Goal: Communication & Community: Answer question/provide support

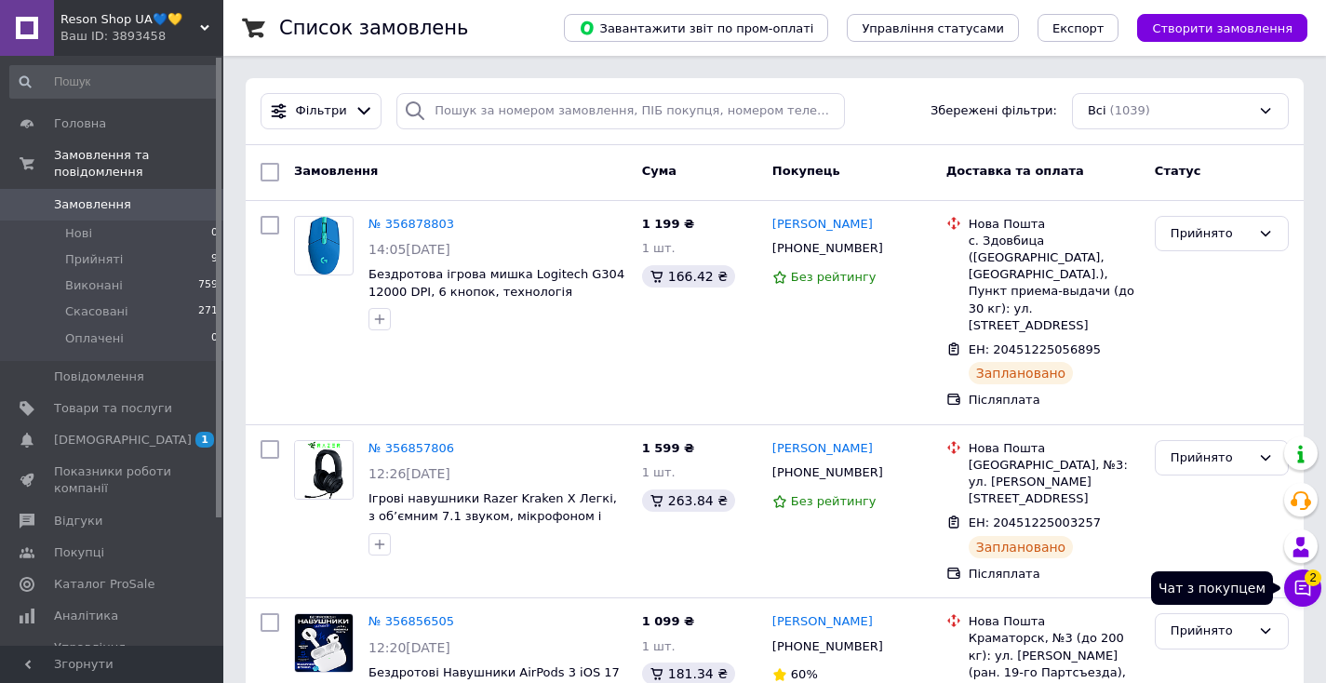
click at [1298, 592] on icon at bounding box center [1303, 588] width 19 height 19
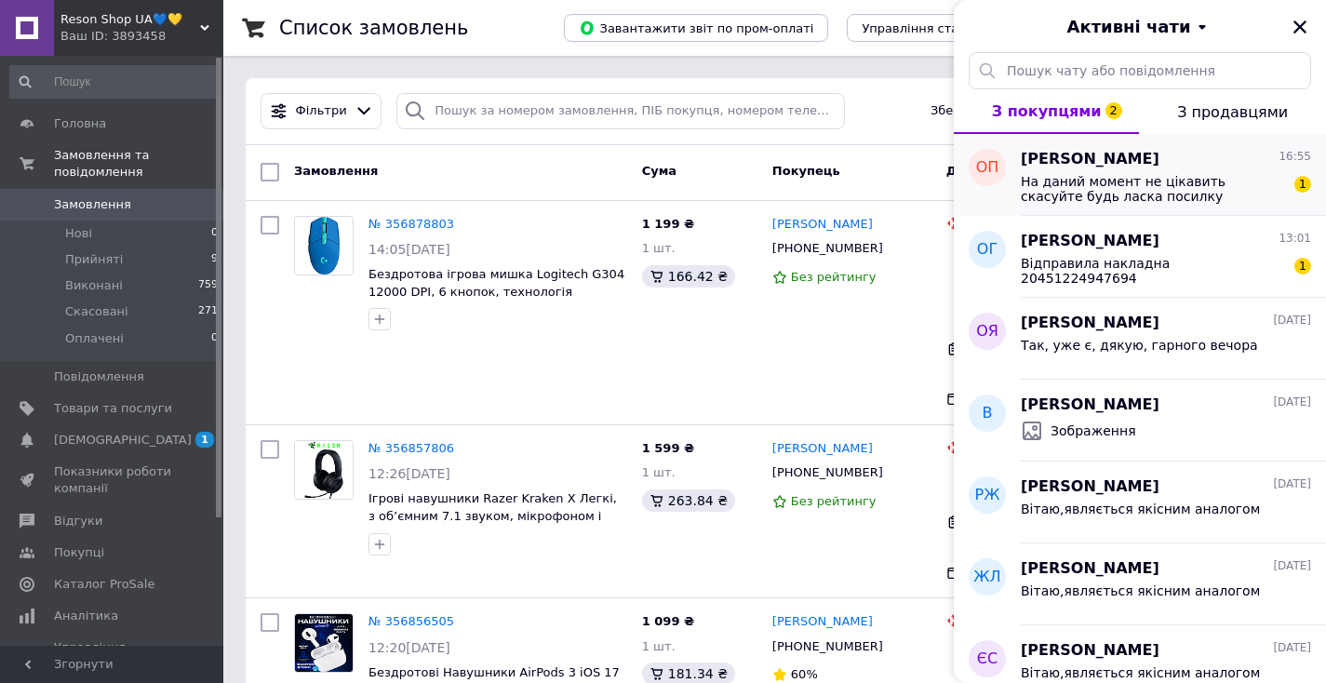
click at [1176, 192] on span "На даний момент не цікавить скасуйте будь ласка посилку" at bounding box center [1153, 189] width 264 height 30
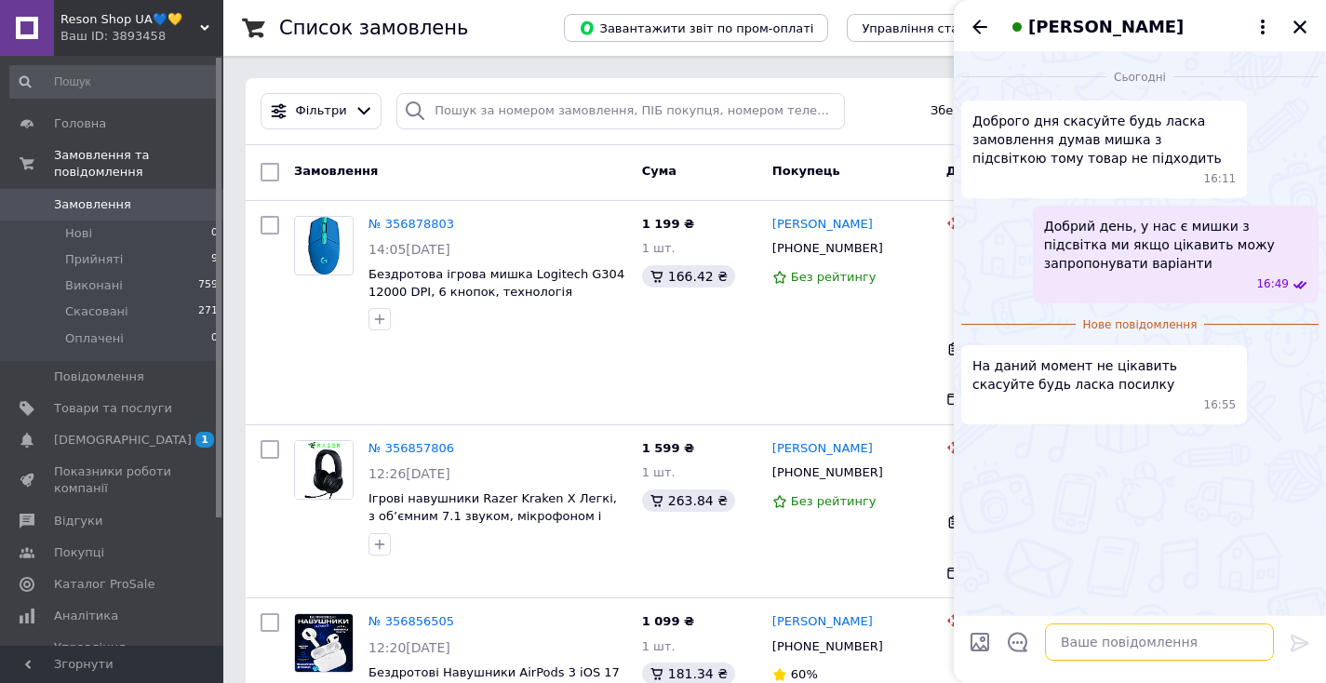
click at [1095, 638] on textarea at bounding box center [1159, 642] width 229 height 37
type textarea "Товар вже відправили"
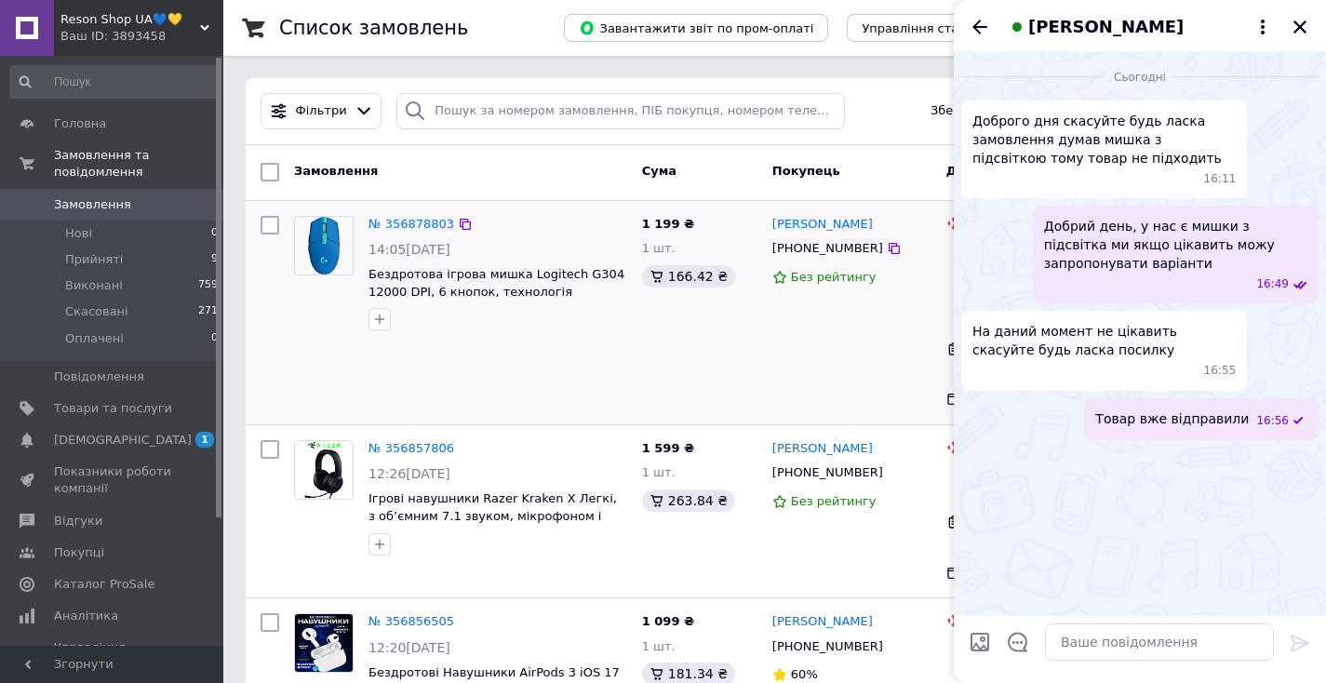
click at [519, 281] on span "Бездротова ігрова мишка Logitech G304 12000 DPI, 6 кнопок, технологія LIGHTSPEE…" at bounding box center [498, 283] width 259 height 34
click at [521, 297] on span "Бездротова ігрова мишка Logitech G304 12000 DPI, 6 кнопок, технологія LIGHTSPEE…" at bounding box center [497, 291] width 256 height 48
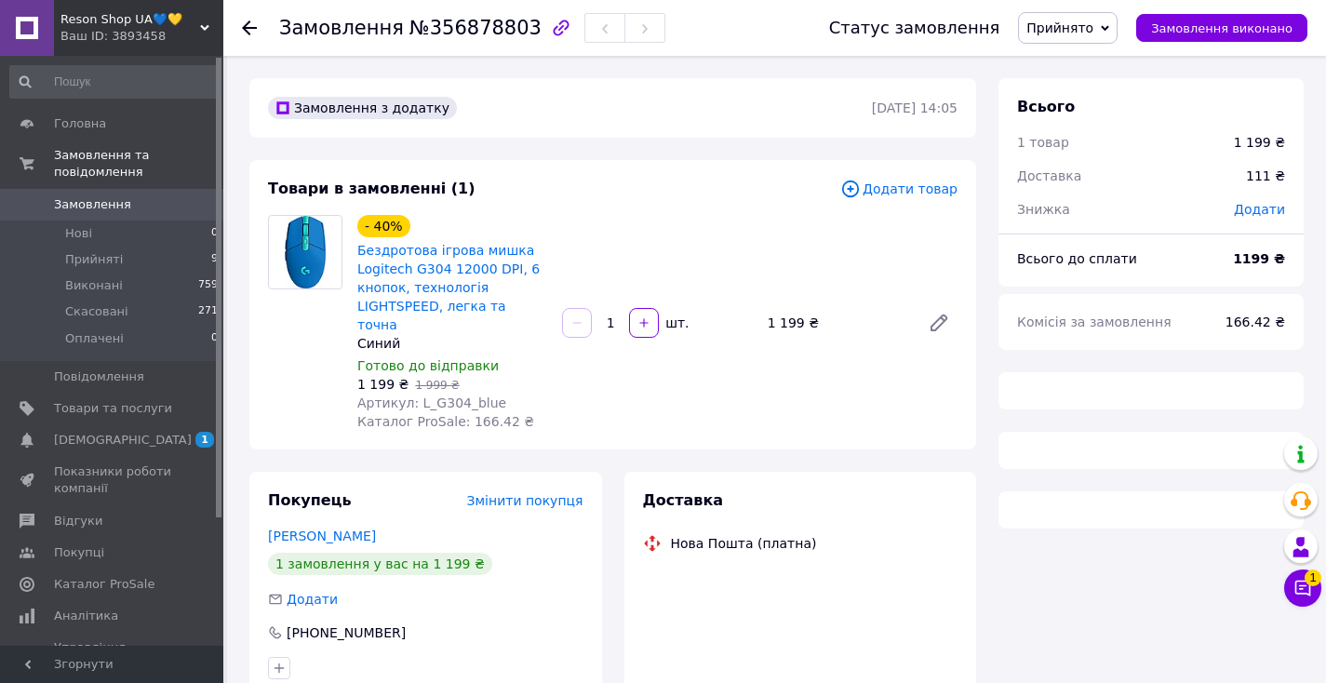
click at [1319, 605] on div "Чат з покупцем 1" at bounding box center [1302, 588] width 37 height 37
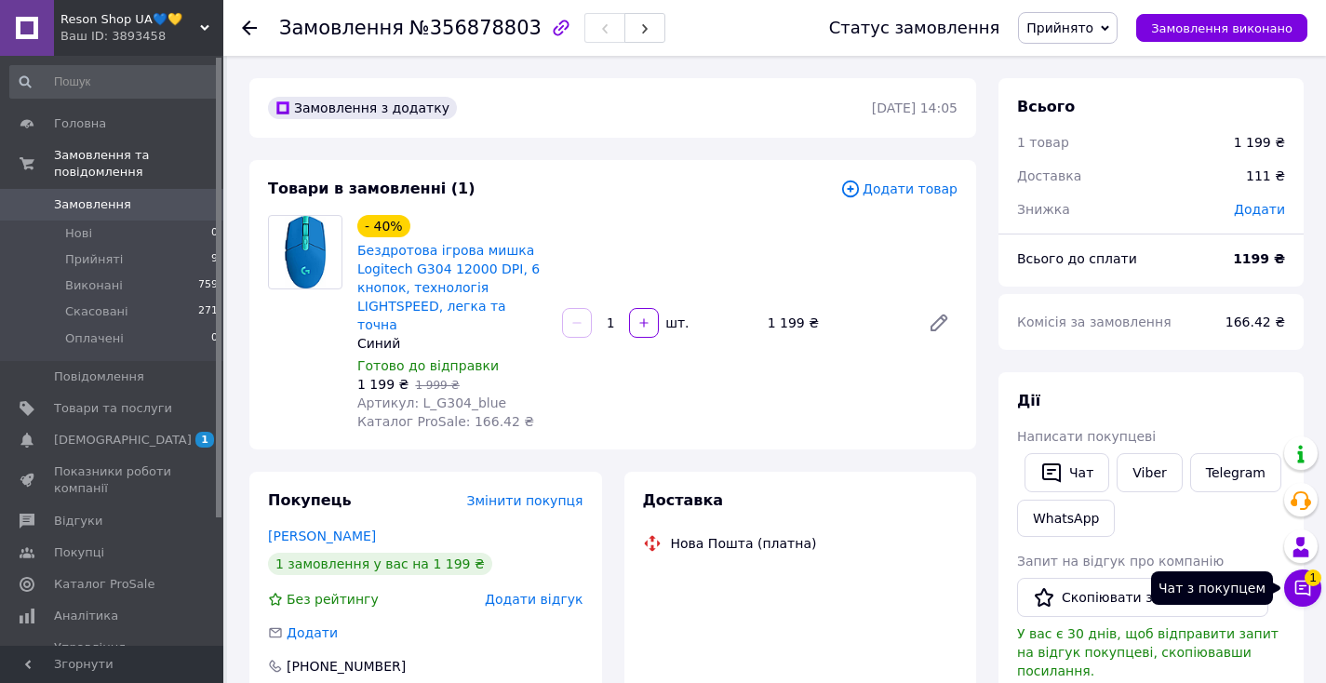
click at [1310, 598] on button "Чат з покупцем 1" at bounding box center [1302, 588] width 37 height 37
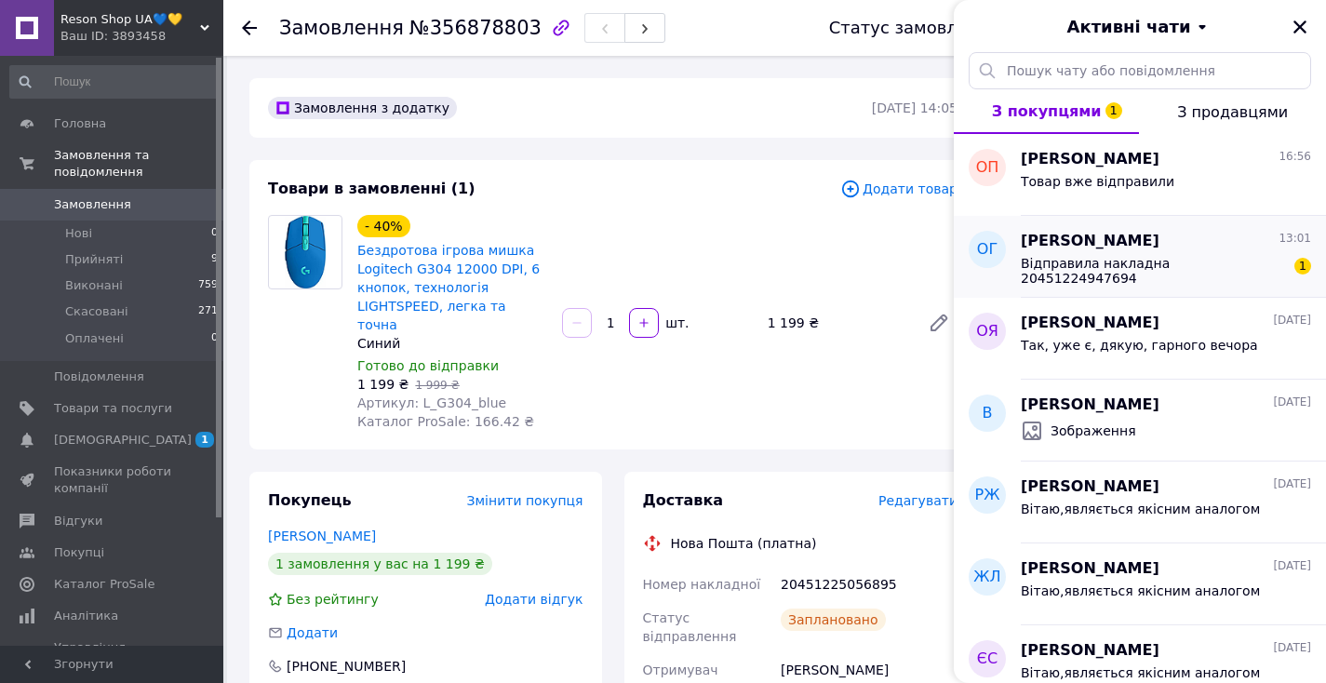
click at [1233, 241] on div "Оксана Гурнік 13:01" at bounding box center [1166, 241] width 290 height 21
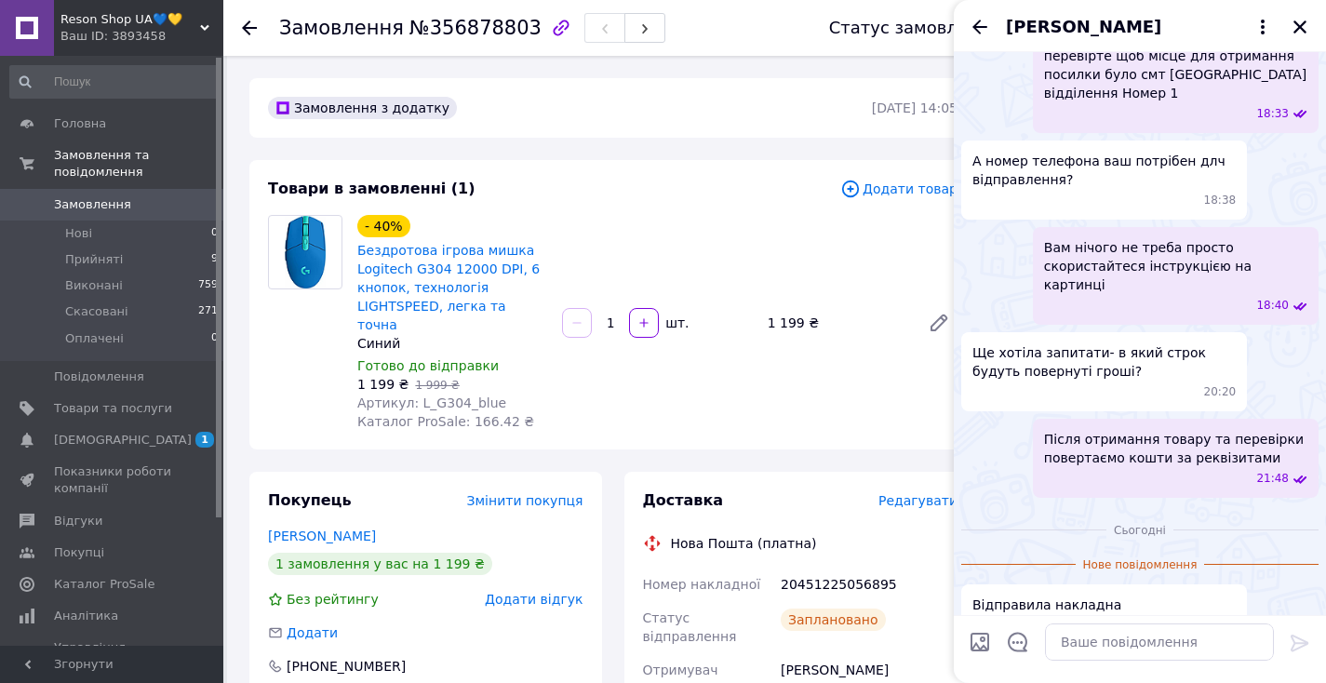
scroll to position [1031, 0]
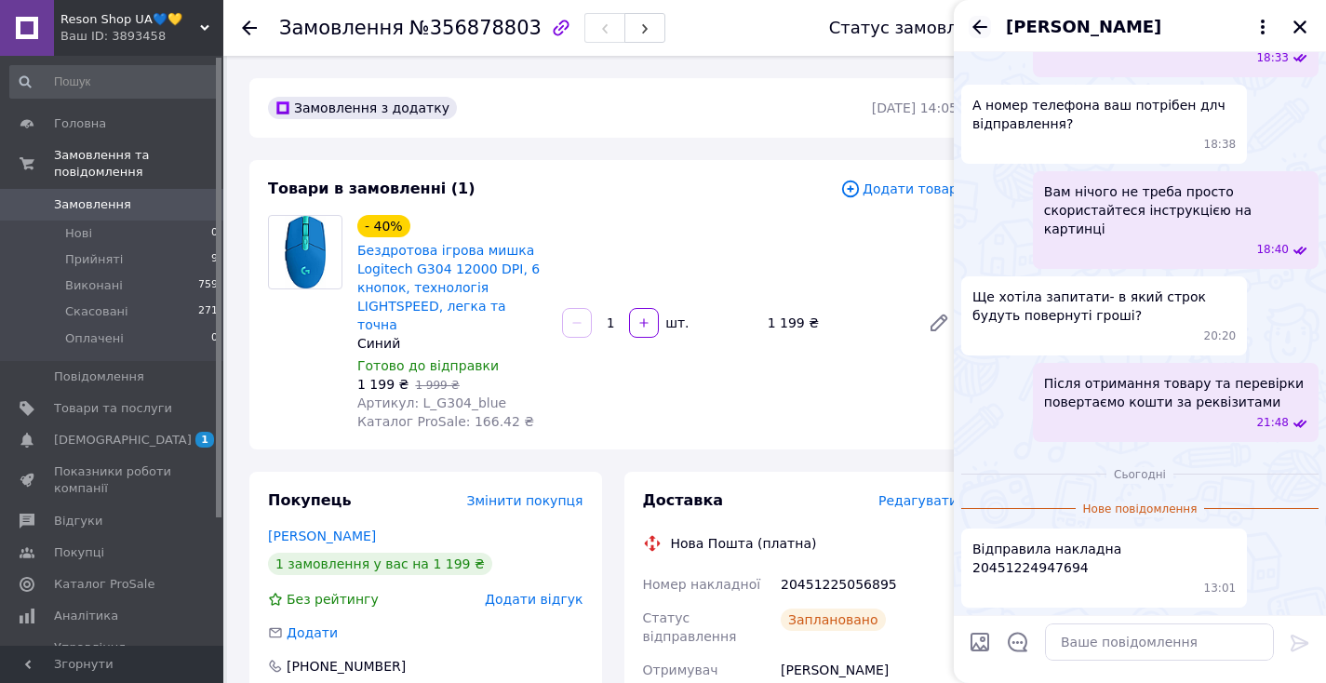
click at [971, 21] on icon "Назад" at bounding box center [980, 27] width 22 height 22
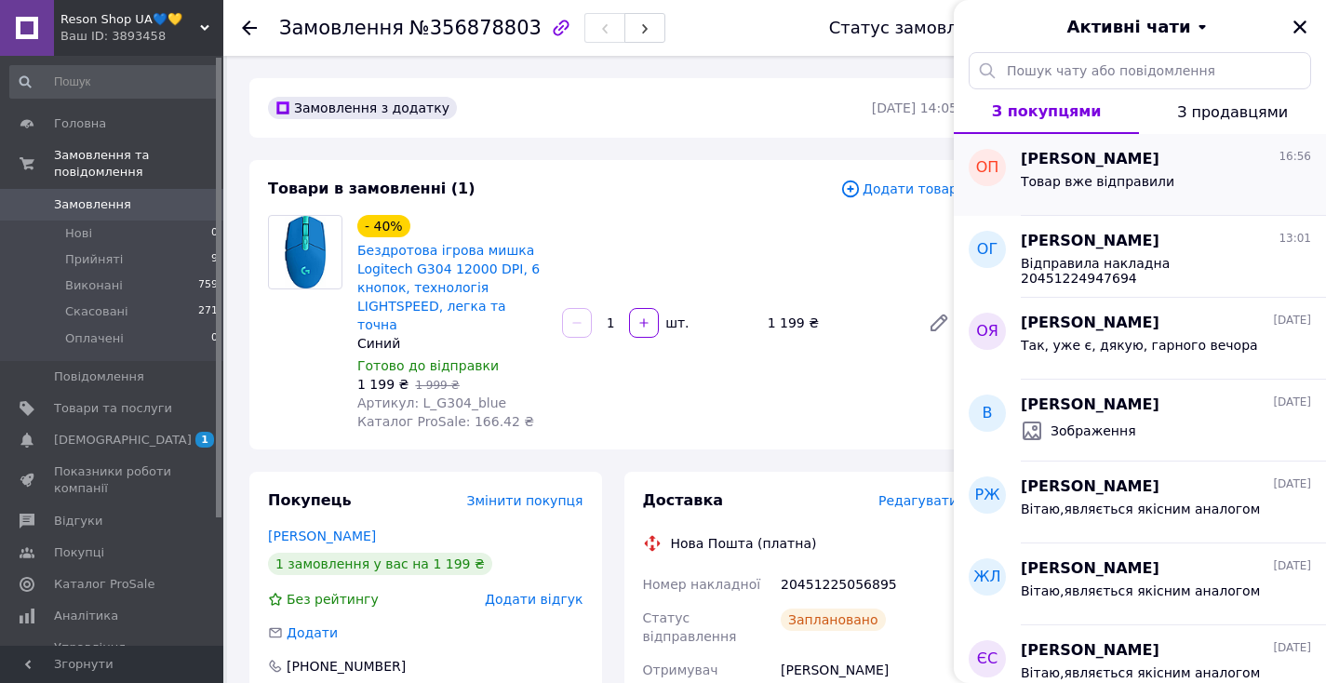
click at [1229, 175] on div "Товар вже відправили" at bounding box center [1166, 185] width 290 height 30
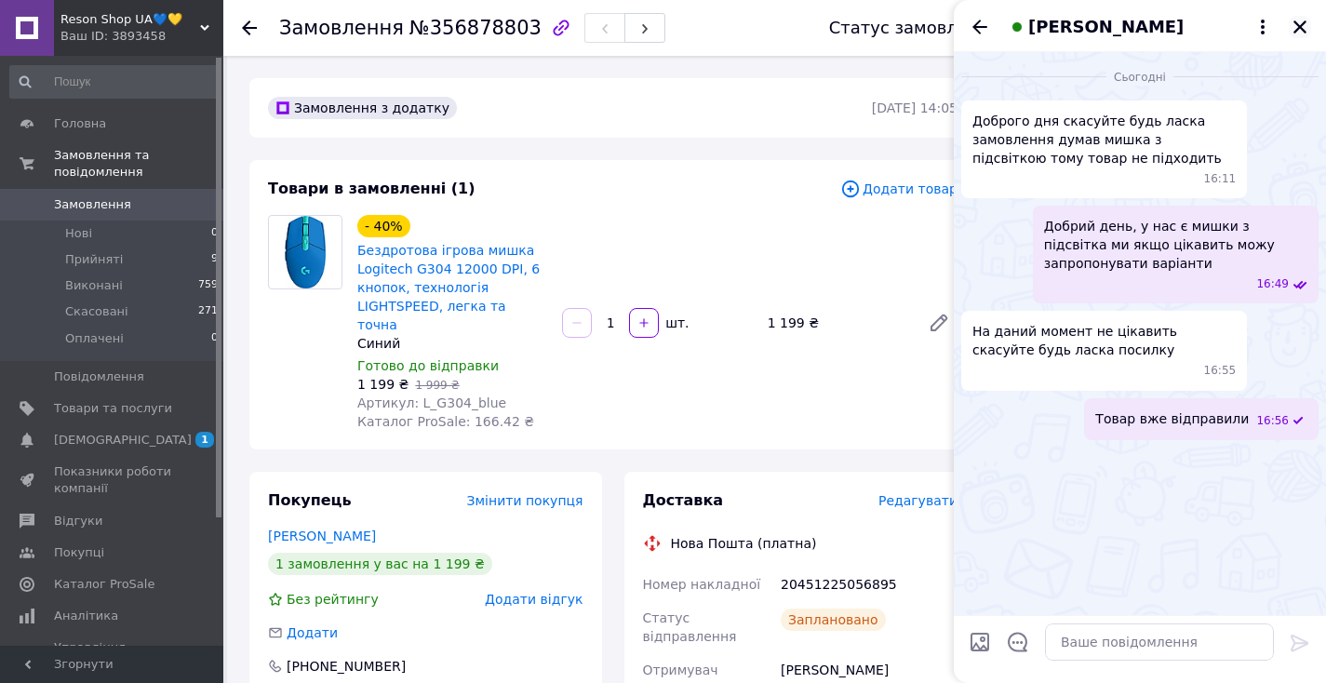
click at [1298, 27] on icon "Закрити" at bounding box center [1300, 26] width 13 height 13
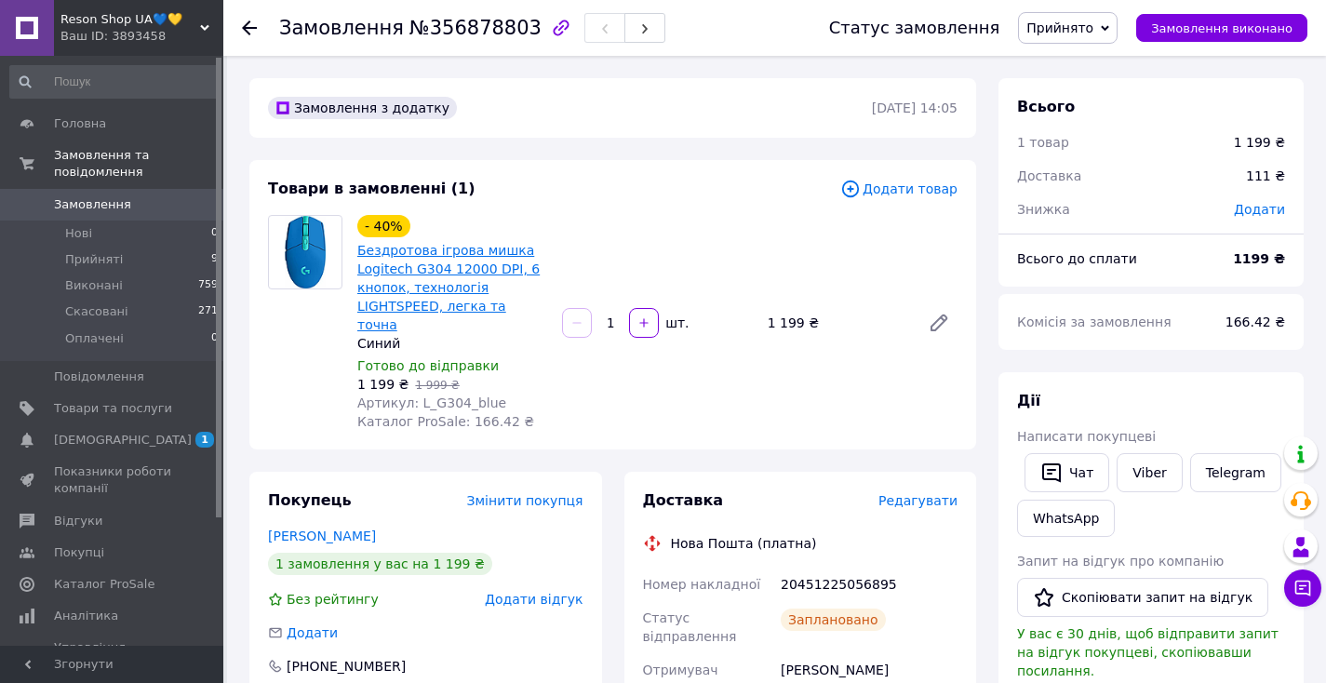
click at [408, 264] on link "Бездротова ігрова мишка Logitech G304 12000 DPI, 6 кнопок, технологія LIGHTSPEE…" at bounding box center [448, 287] width 182 height 89
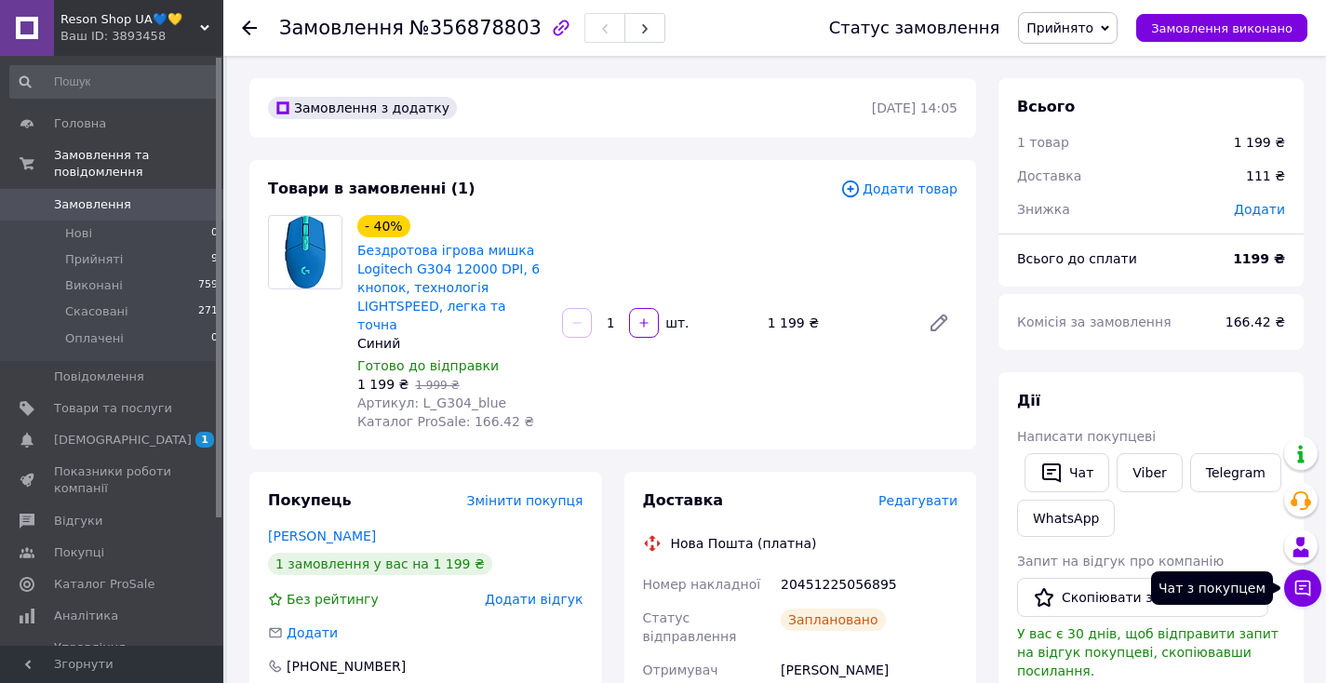
drag, startPoint x: 1304, startPoint y: 597, endPoint x: 1294, endPoint y: 586, distance: 14.5
click at [1304, 597] on icon at bounding box center [1303, 588] width 19 height 19
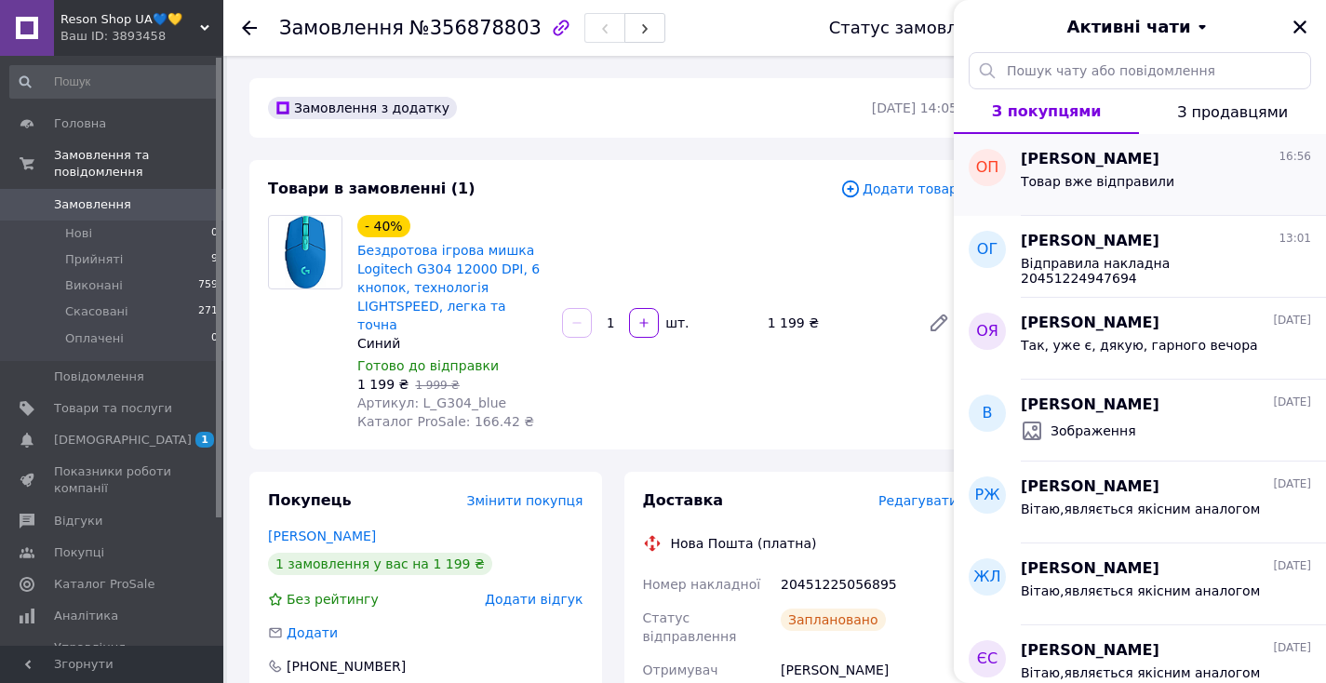
click at [1129, 158] on span "[PERSON_NAME]" at bounding box center [1090, 159] width 139 height 21
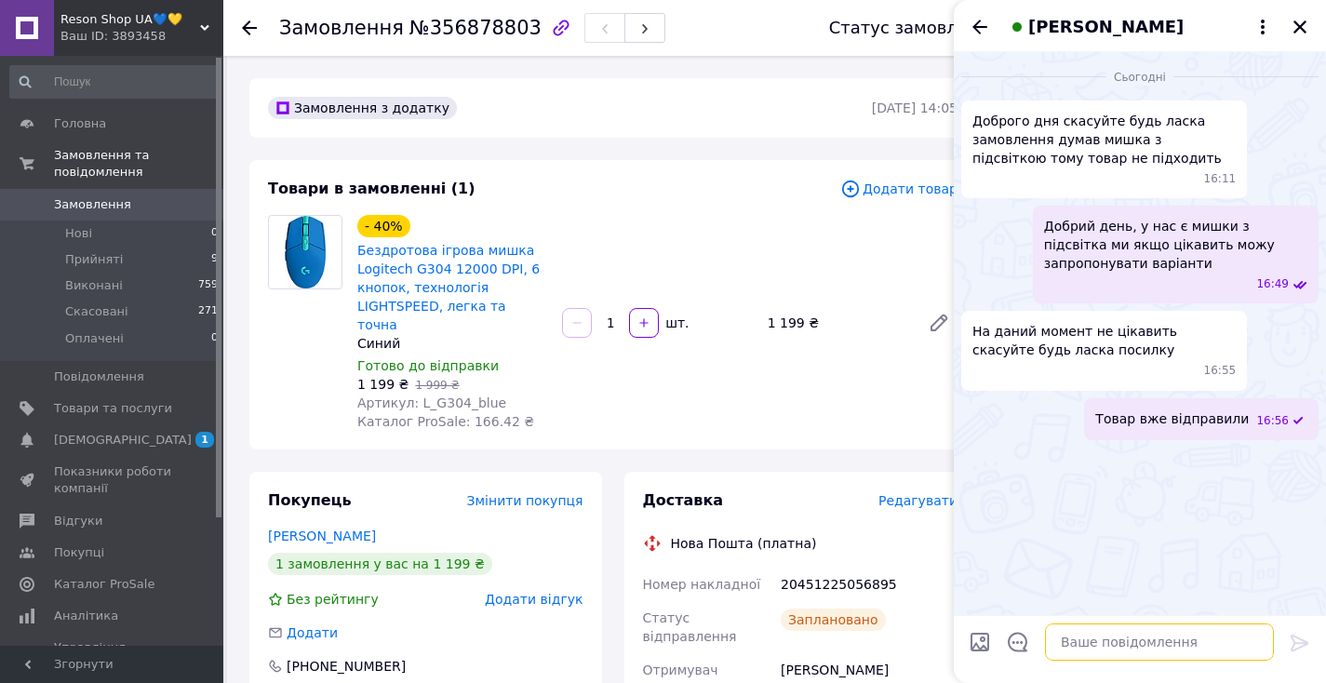
click at [1107, 647] on textarea at bounding box center [1159, 642] width 229 height 37
type textarea "Л"
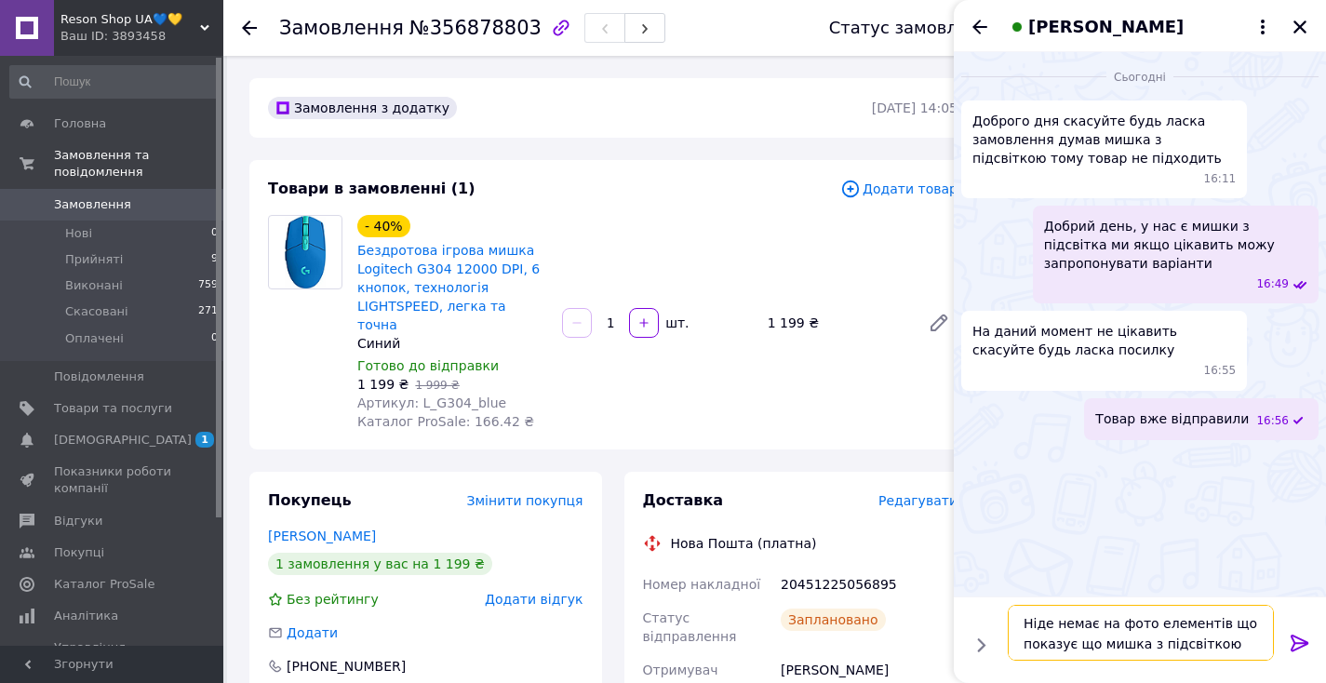
type textarea "Ніде немає на фото елементів що показує що мишка з підсвіткою"
click at [1303, 639] on icon at bounding box center [1300, 643] width 18 height 17
